Goal: Find specific page/section: Find specific page/section

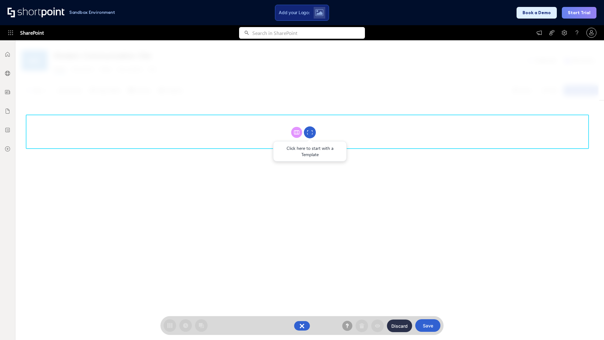
click at [310, 132] on circle at bounding box center [310, 132] width 12 height 12
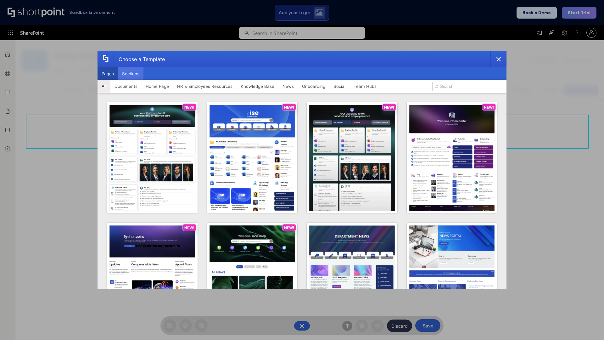
click at [130, 74] on button "Sections" at bounding box center [130, 73] width 25 height 13
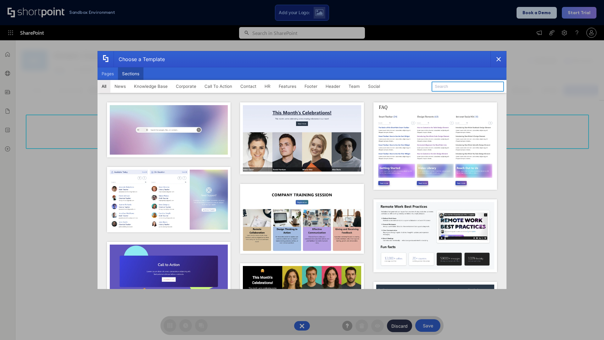
type input "Articles"
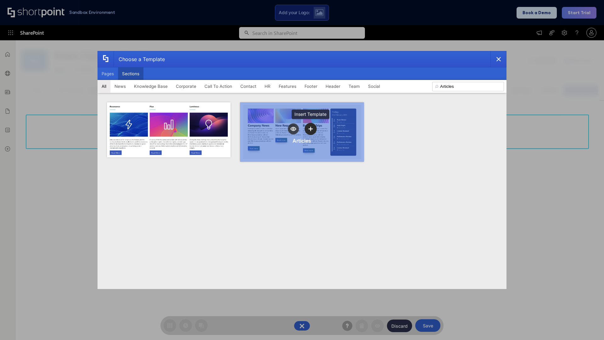
click at [310, 129] on icon "template selector" at bounding box center [310, 128] width 4 height 4
